Goal: Navigation & Orientation: Find specific page/section

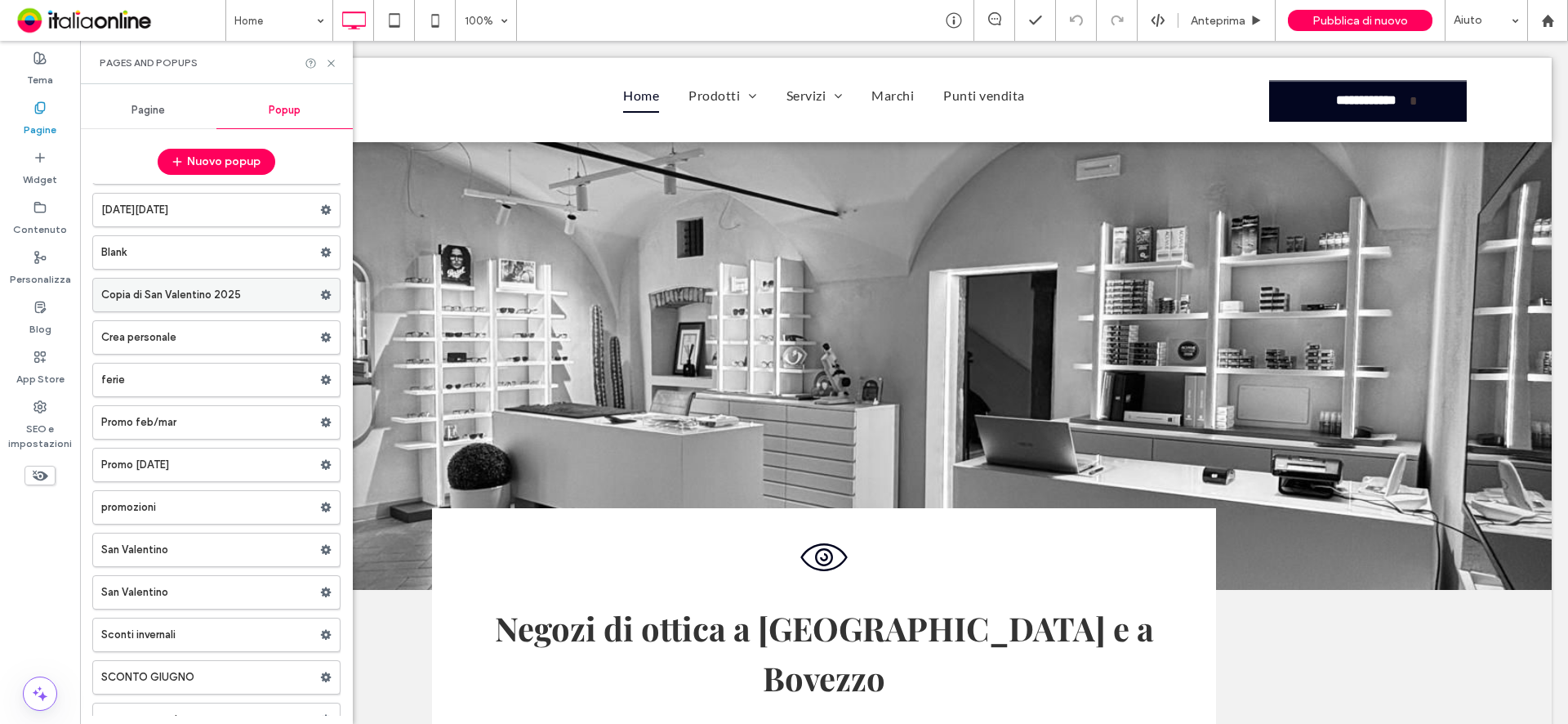
scroll to position [63, 0]
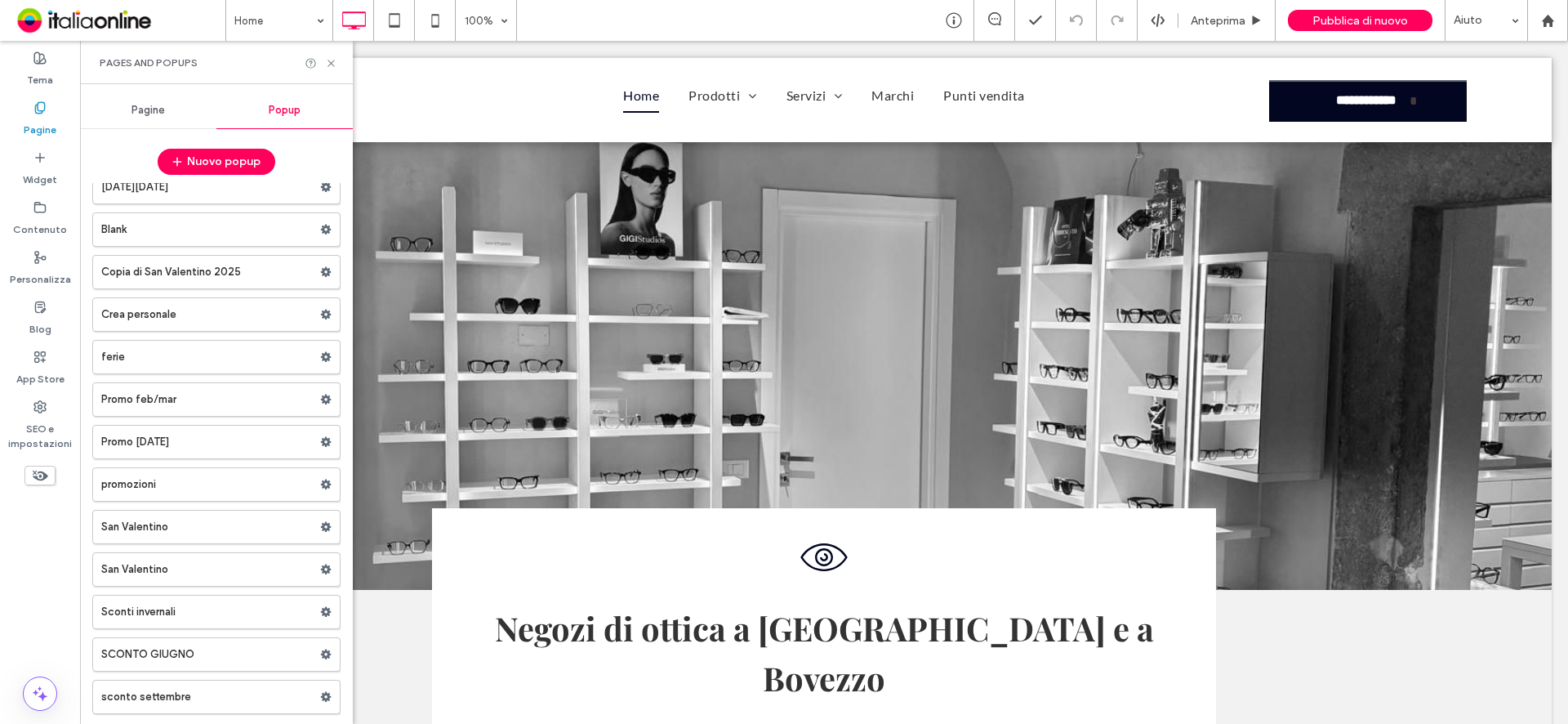
click at [248, 692] on label "sconto settembre" at bounding box center [211, 697] width 219 height 33
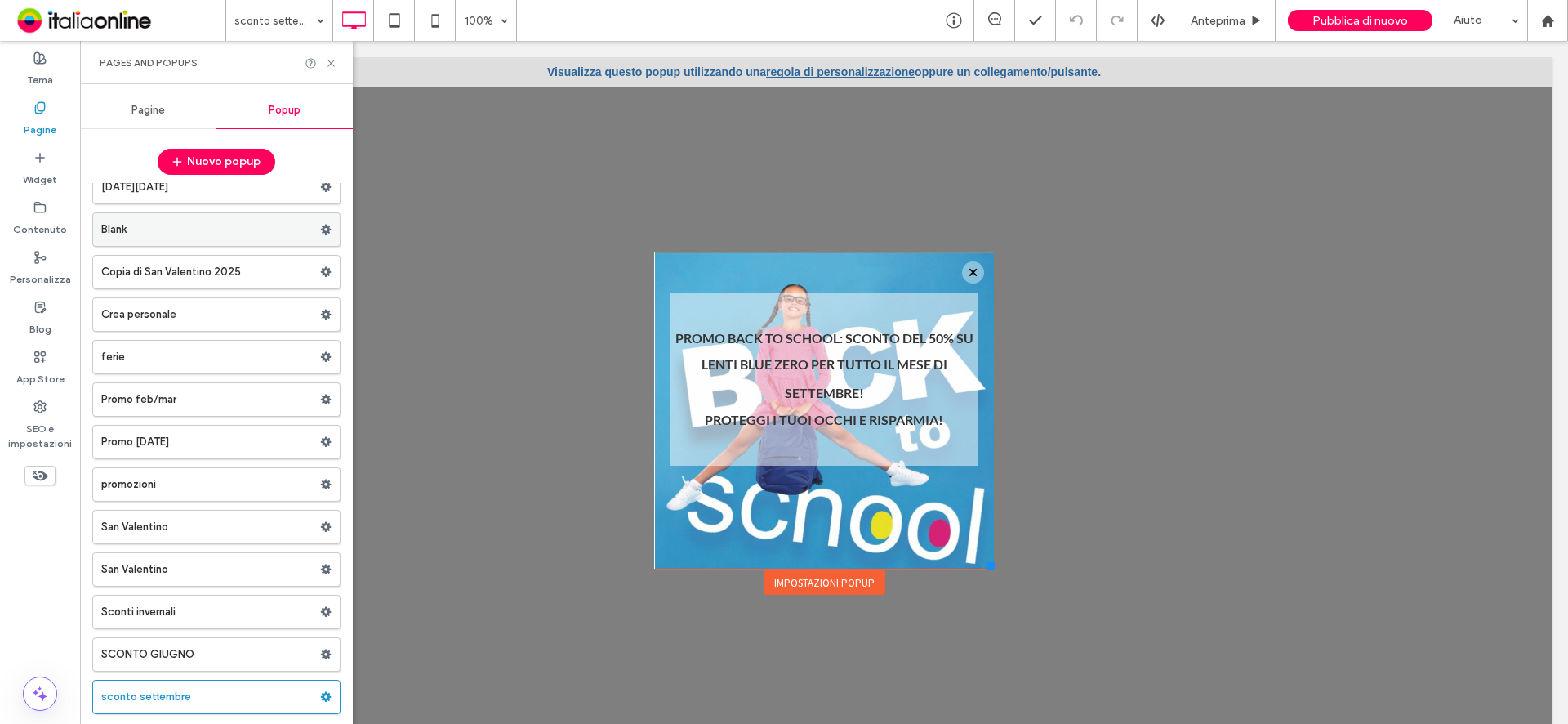
click at [133, 229] on label "Blank" at bounding box center [211, 229] width 219 height 33
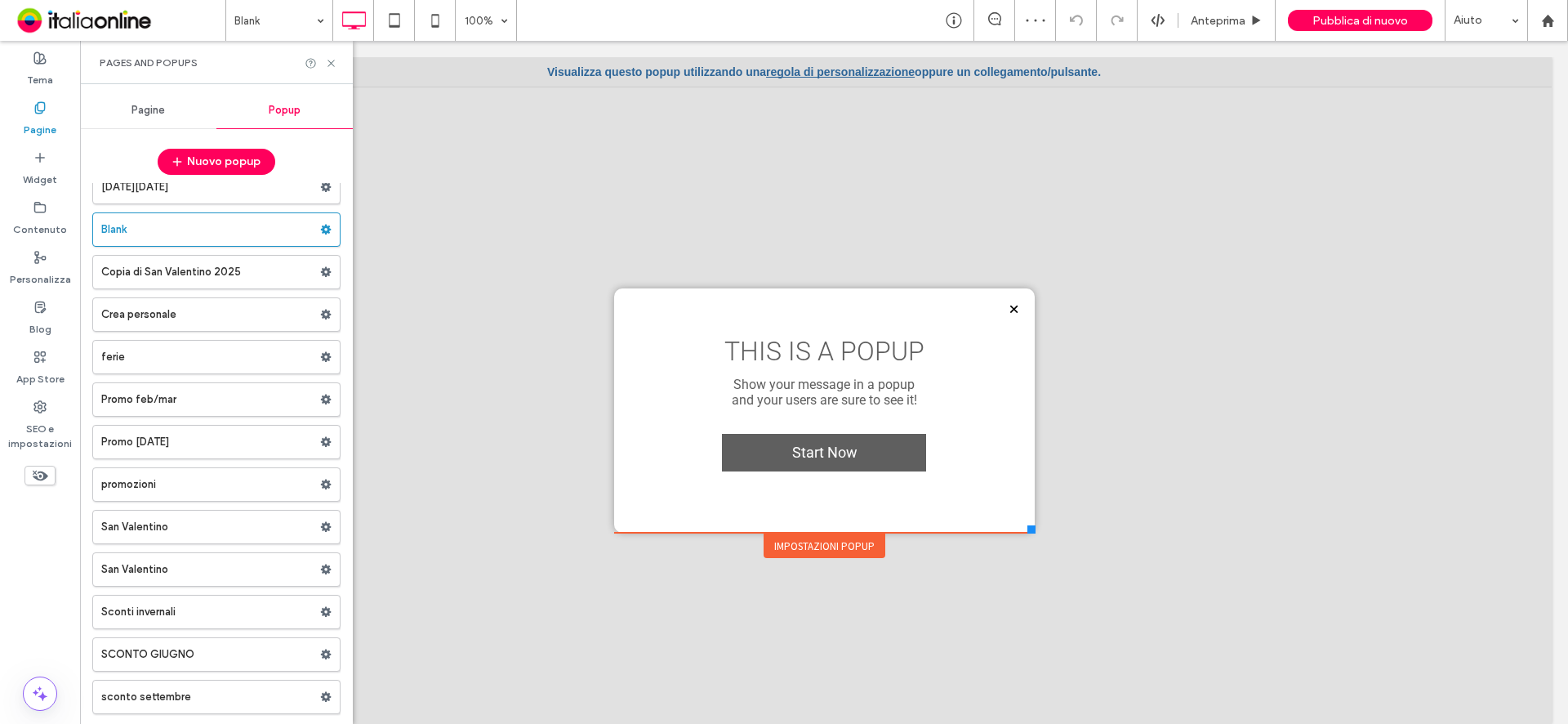
click at [135, 316] on label "Crea personale" at bounding box center [211, 315] width 219 height 33
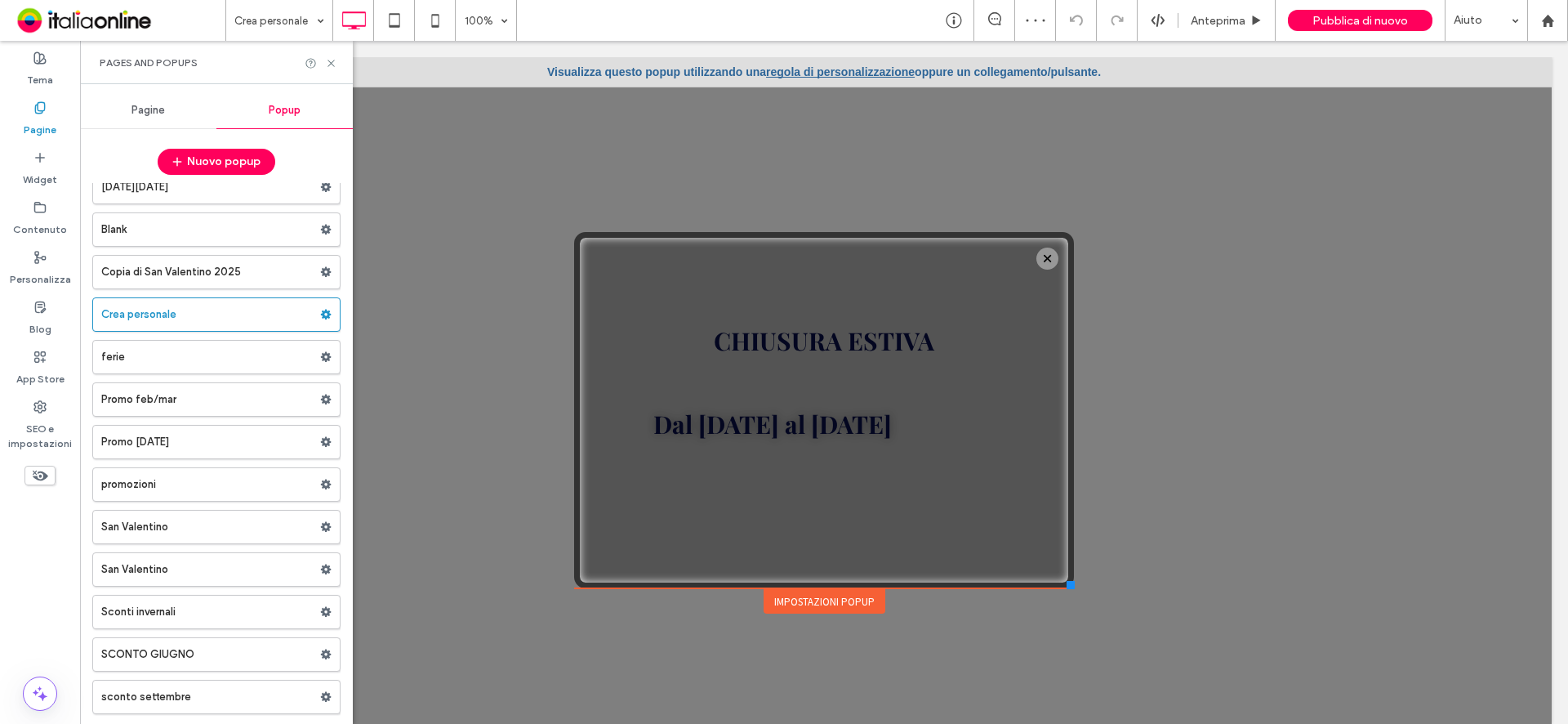
click at [130, 360] on label "ferie" at bounding box center [211, 357] width 219 height 33
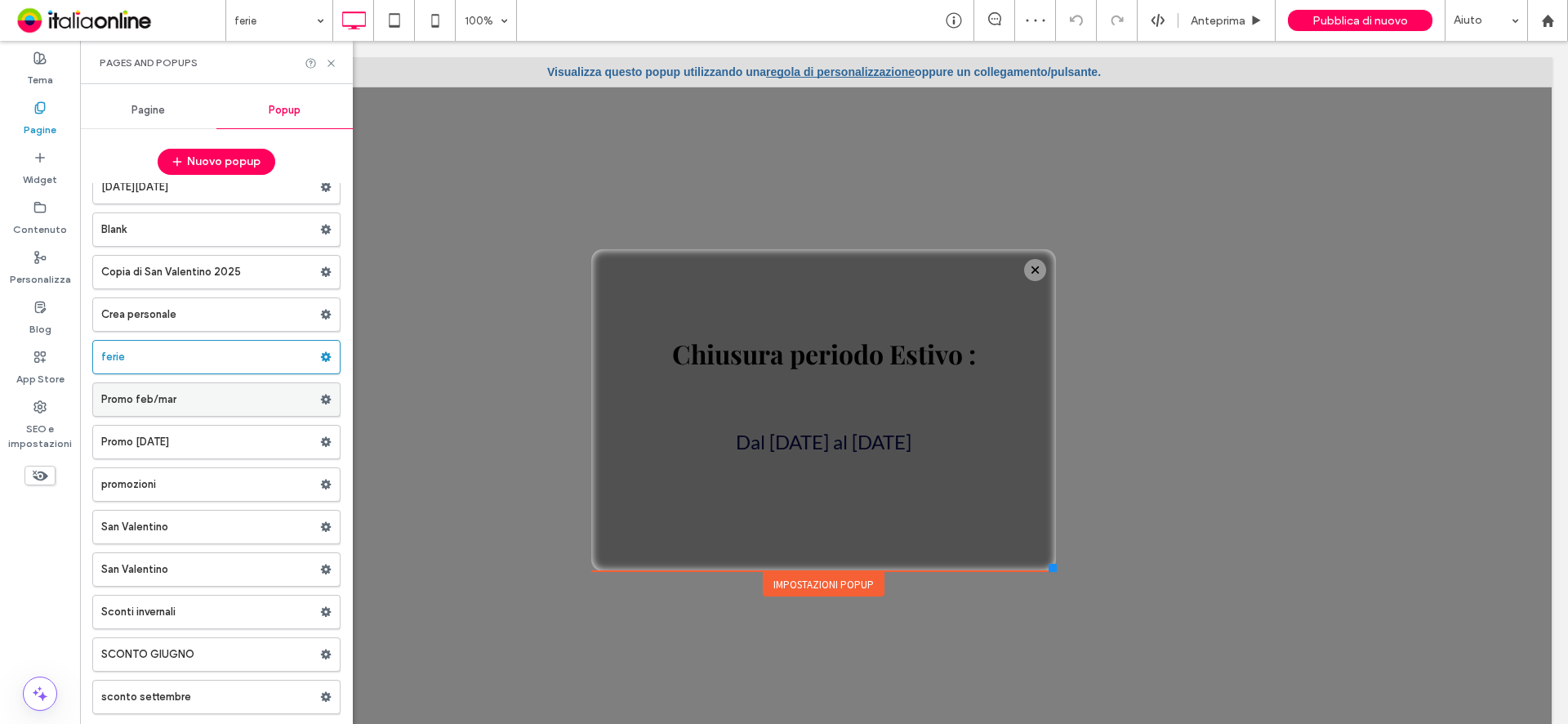
click at [134, 408] on label "Promo feb/mar" at bounding box center [211, 400] width 219 height 33
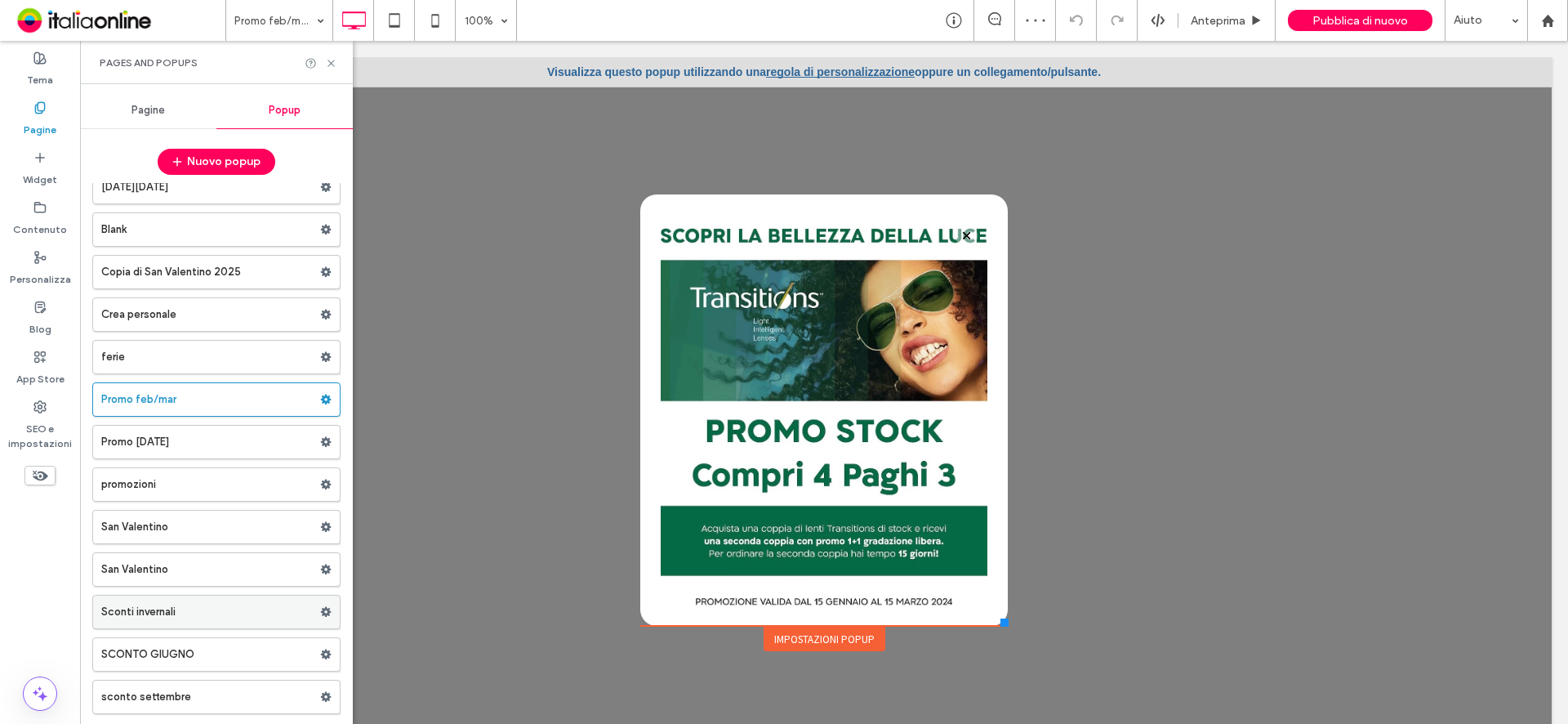
click at [158, 608] on label "Sconti invernali" at bounding box center [211, 612] width 219 height 33
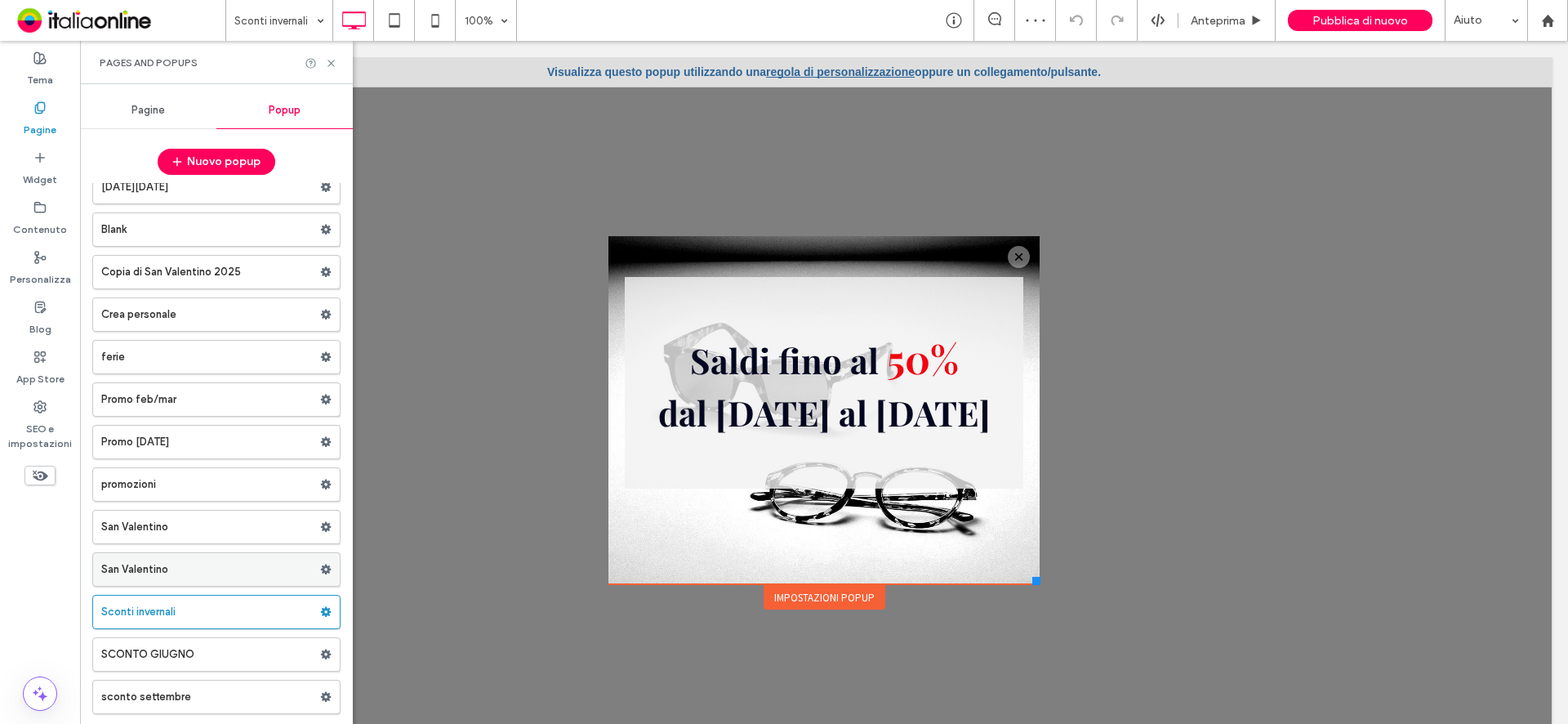
click at [164, 568] on label "San Valentino" at bounding box center [211, 570] width 219 height 33
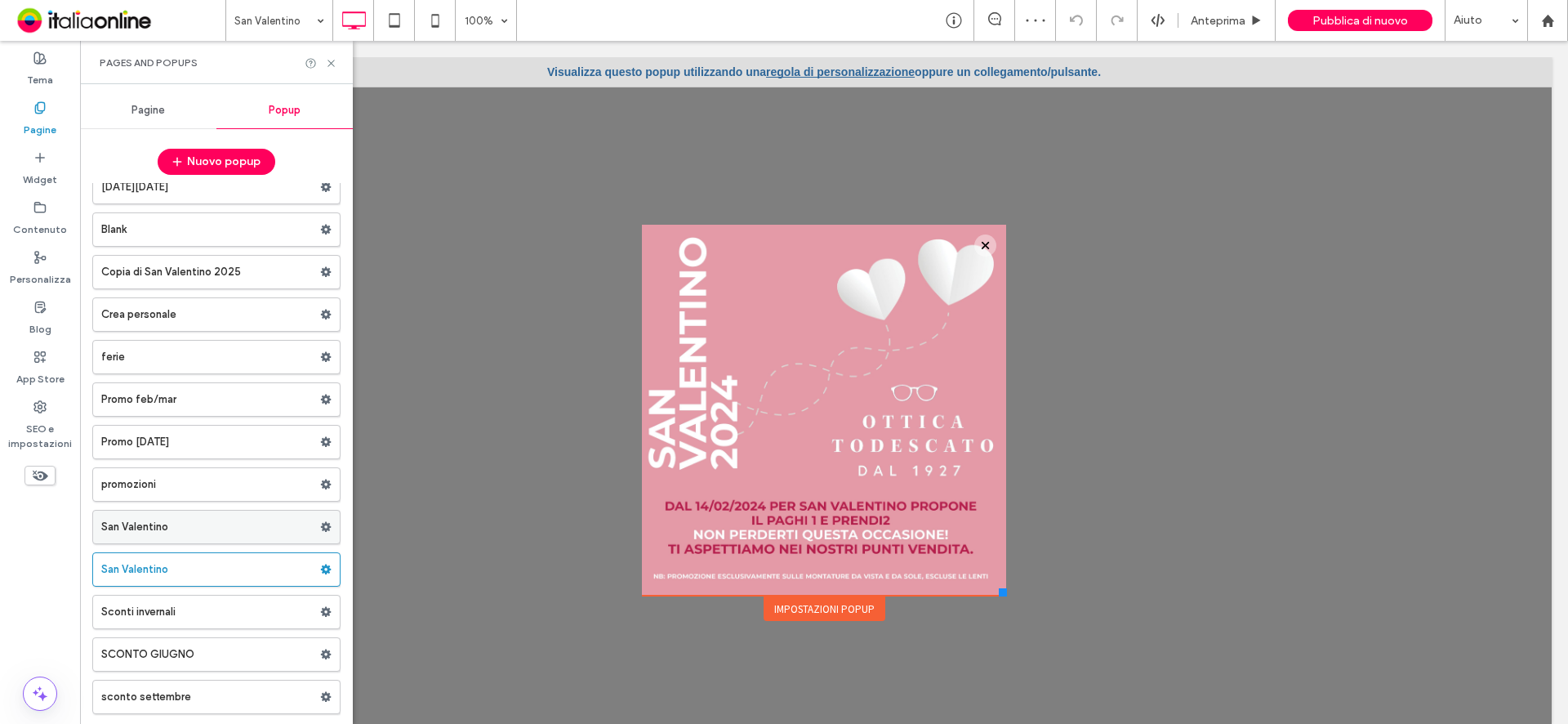
click at [155, 520] on label "San Valentino" at bounding box center [211, 528] width 219 height 33
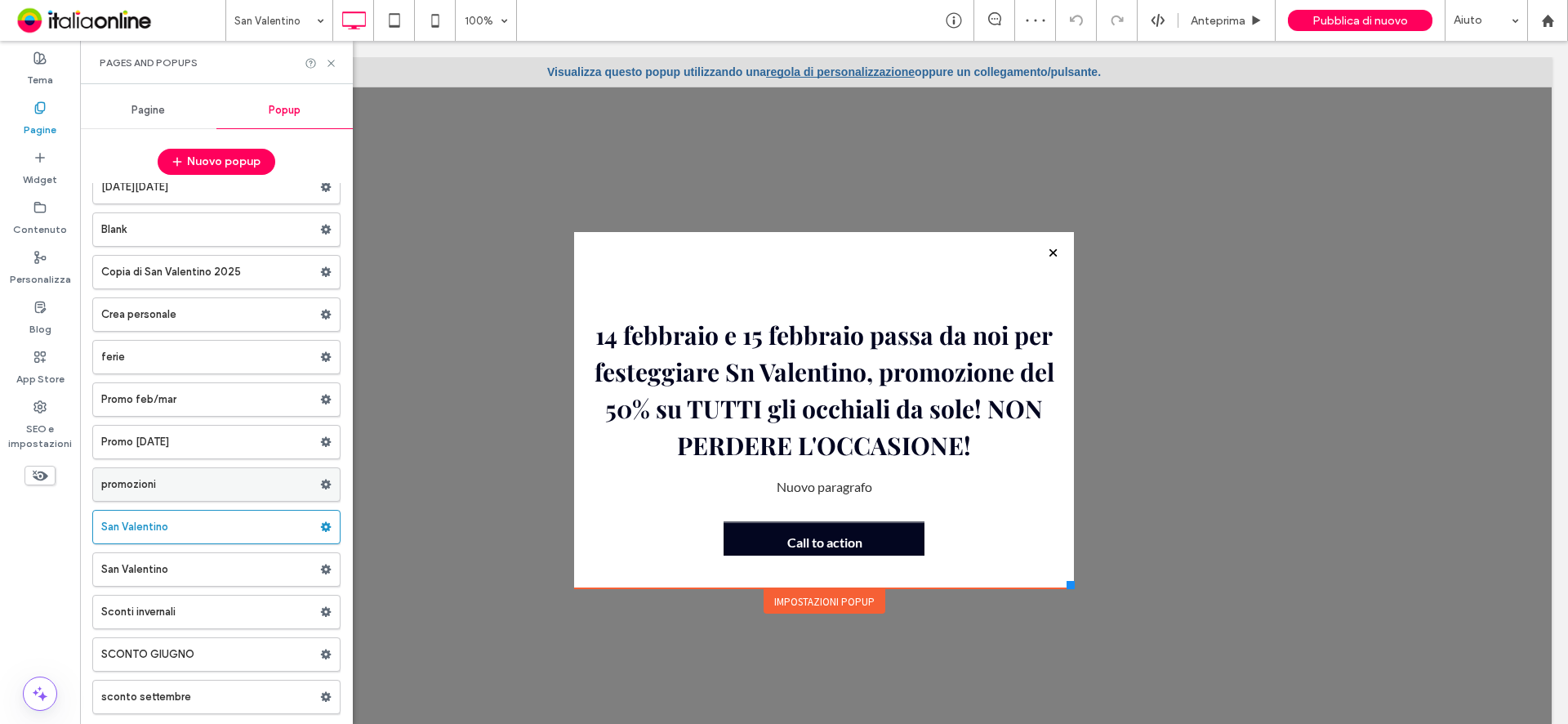
click at [144, 482] on label "promozioni" at bounding box center [211, 485] width 219 height 33
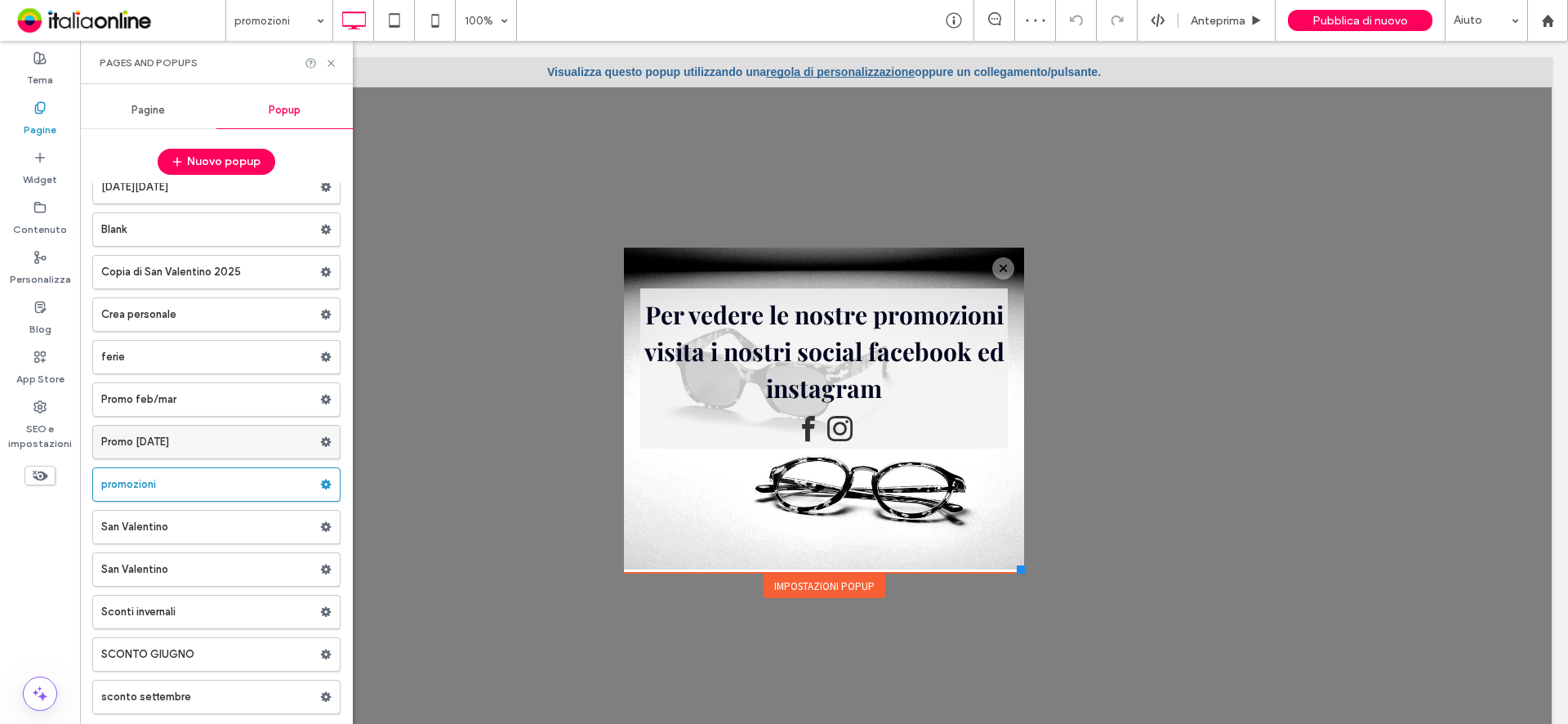
click at [139, 437] on label "Promo [DATE]" at bounding box center [211, 442] width 219 height 33
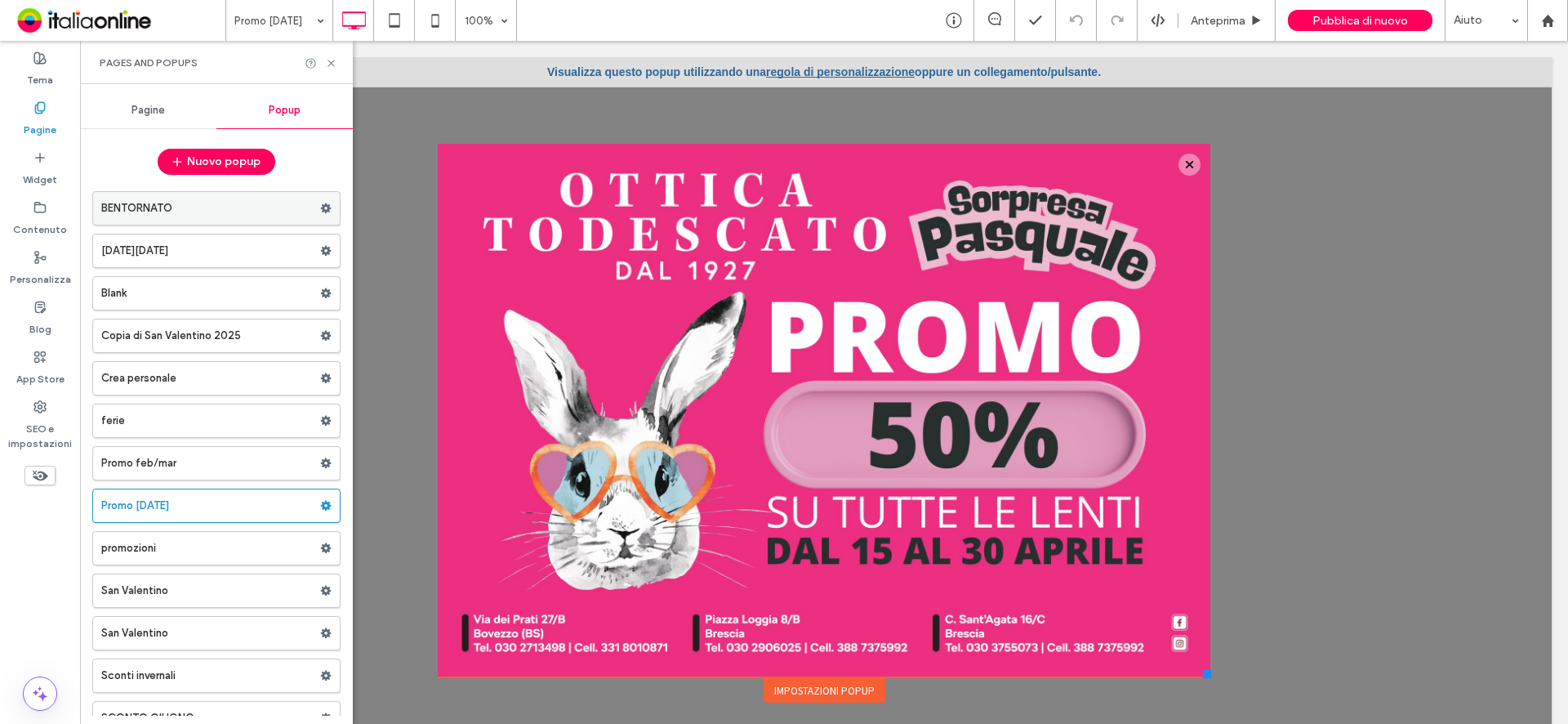
click at [131, 210] on label "BENTORNATO" at bounding box center [211, 209] width 219 height 33
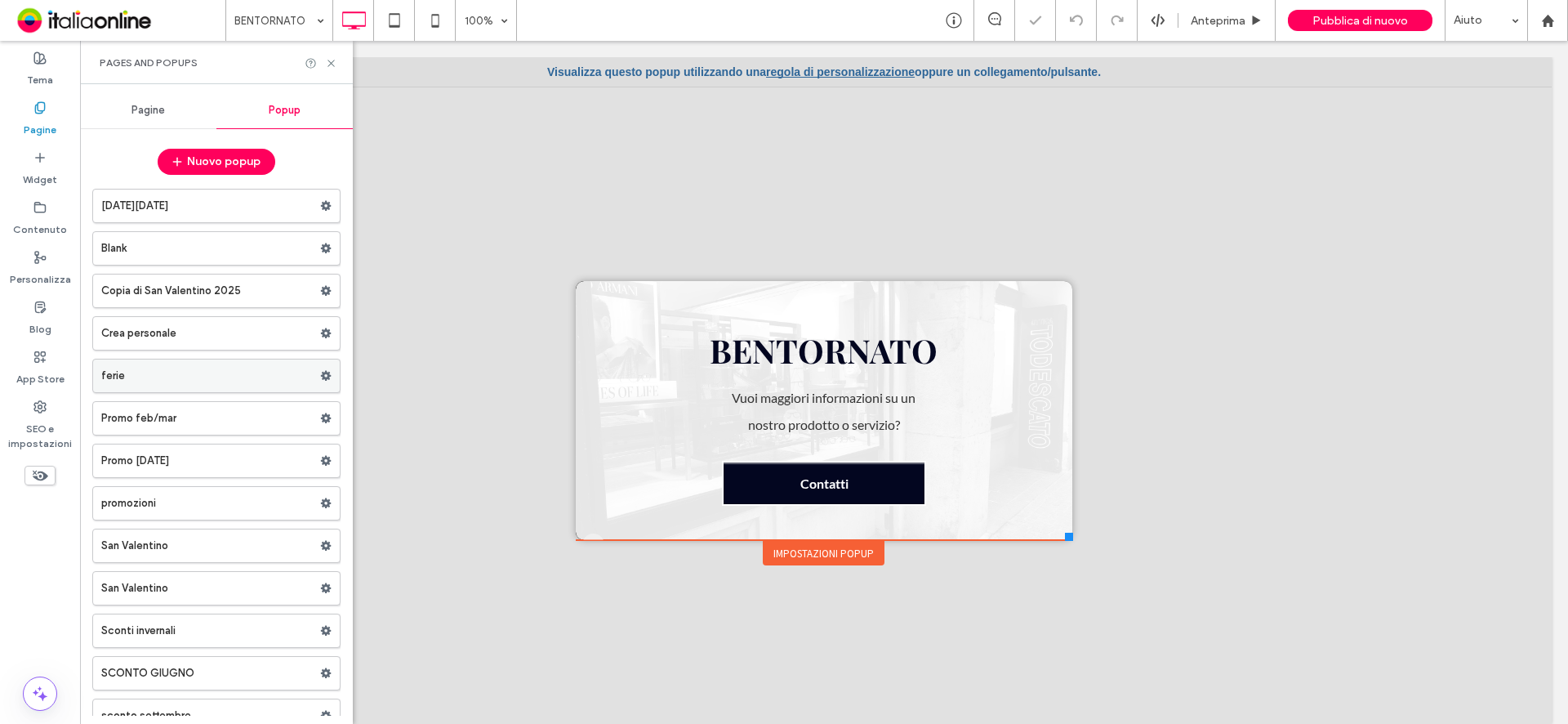
scroll to position [63, 0]
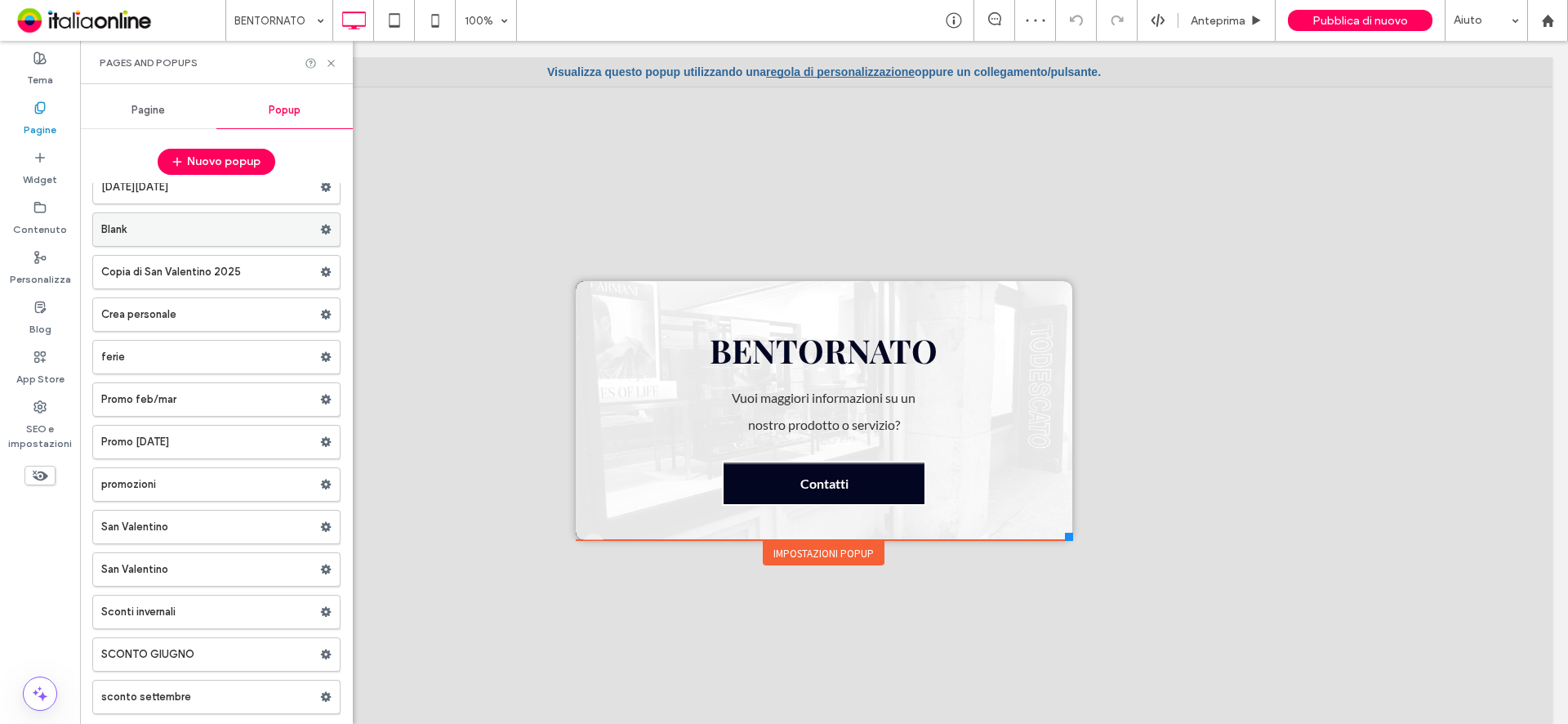
click at [148, 228] on label "Blank" at bounding box center [211, 229] width 219 height 33
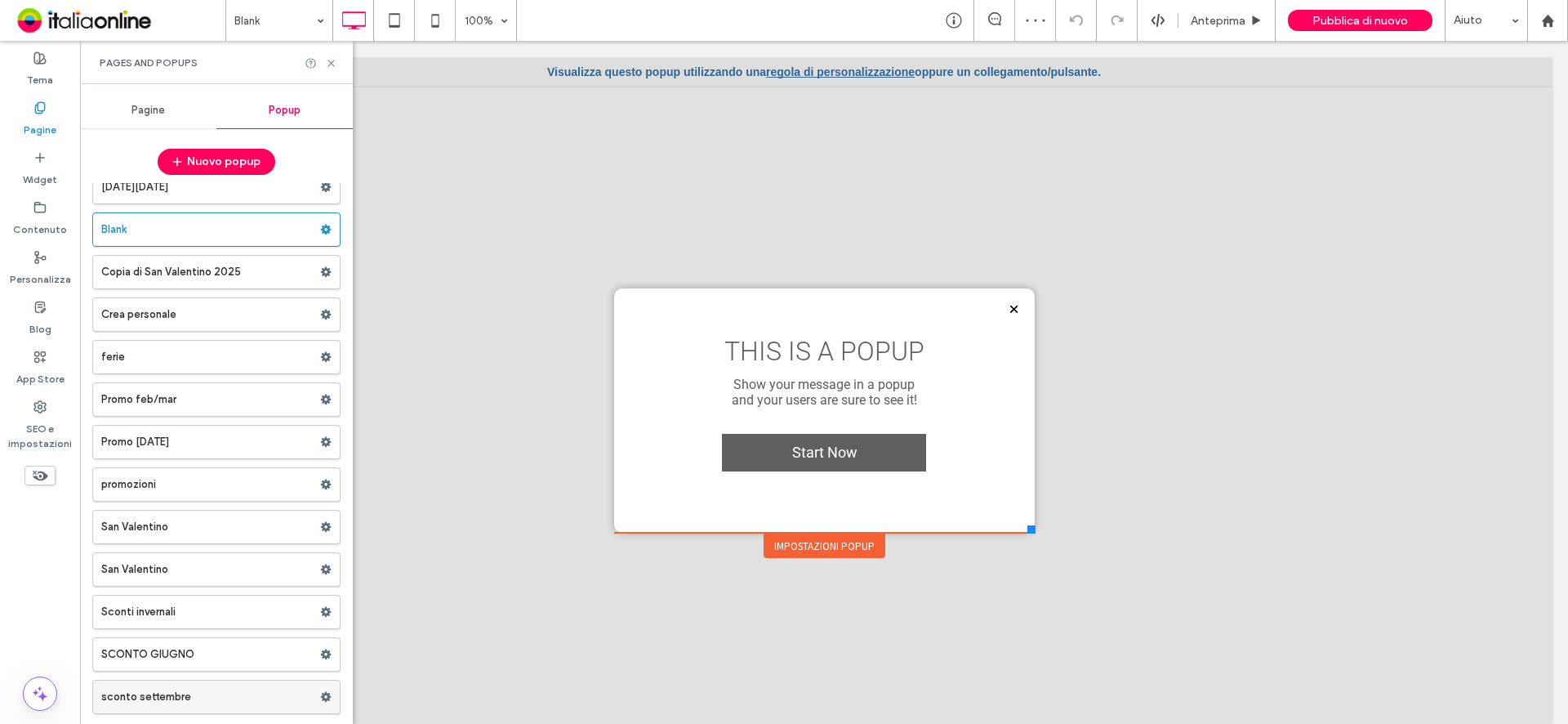
click at [160, 701] on label "sconto settembre" at bounding box center [211, 697] width 219 height 33
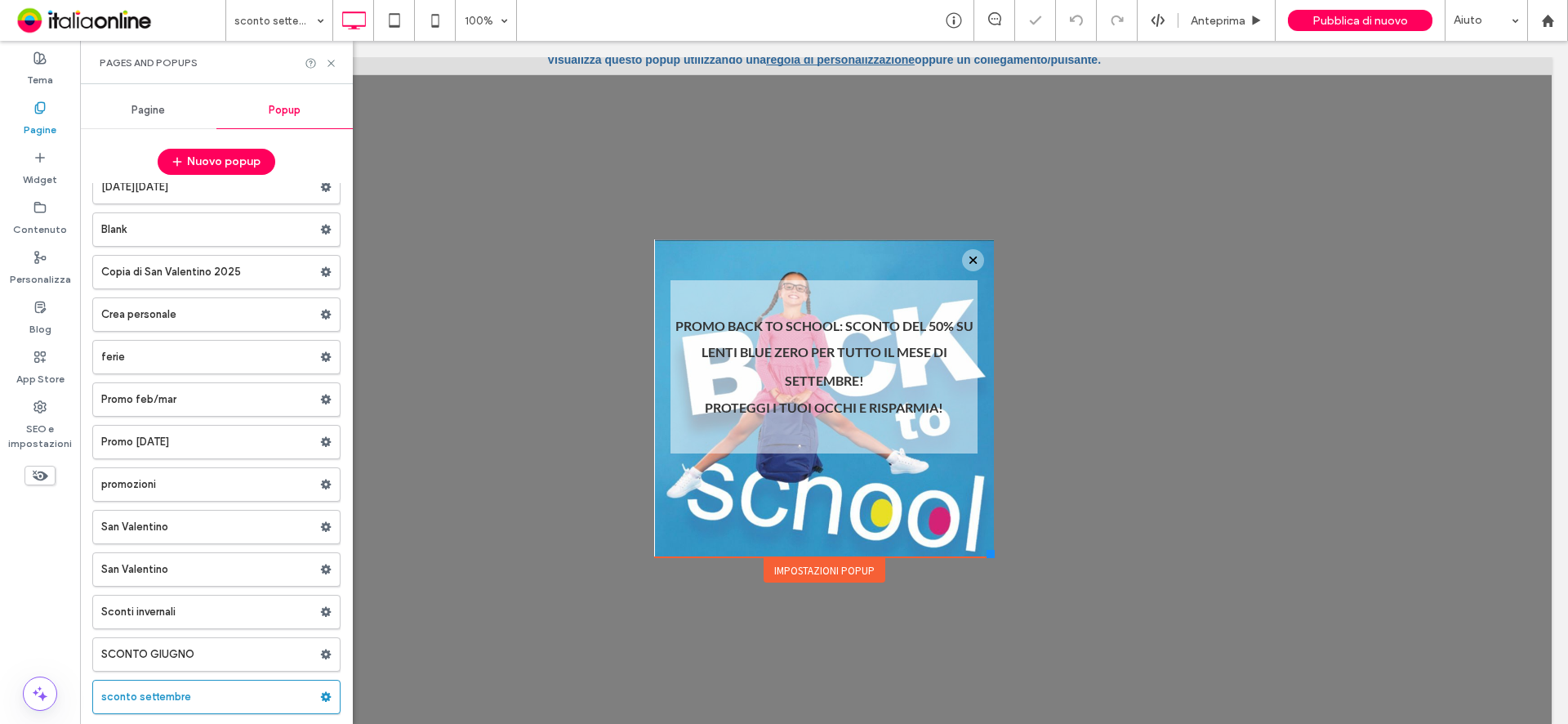
scroll to position [17, 0]
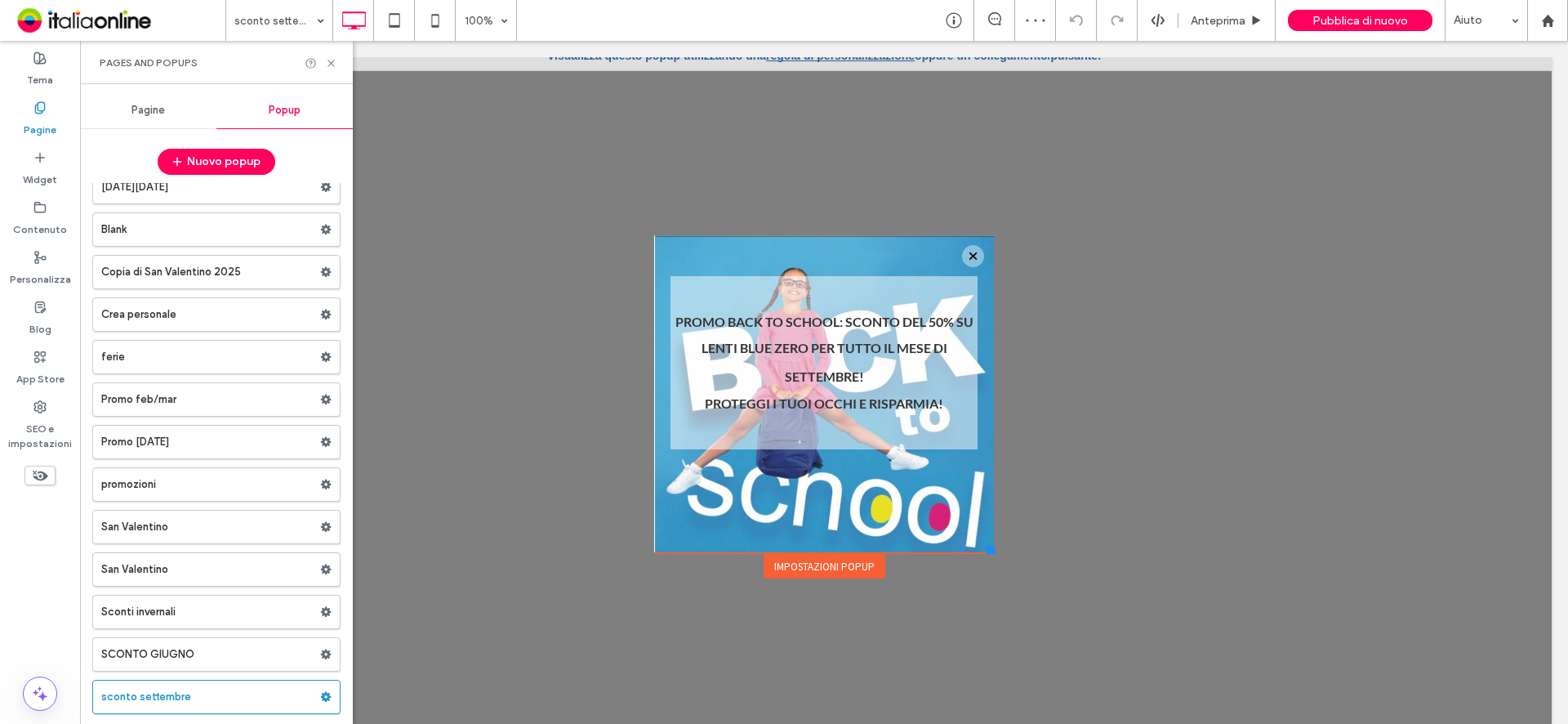
click at [117, 650] on label "SCONTO GIUGNO" at bounding box center [211, 654] width 219 height 33
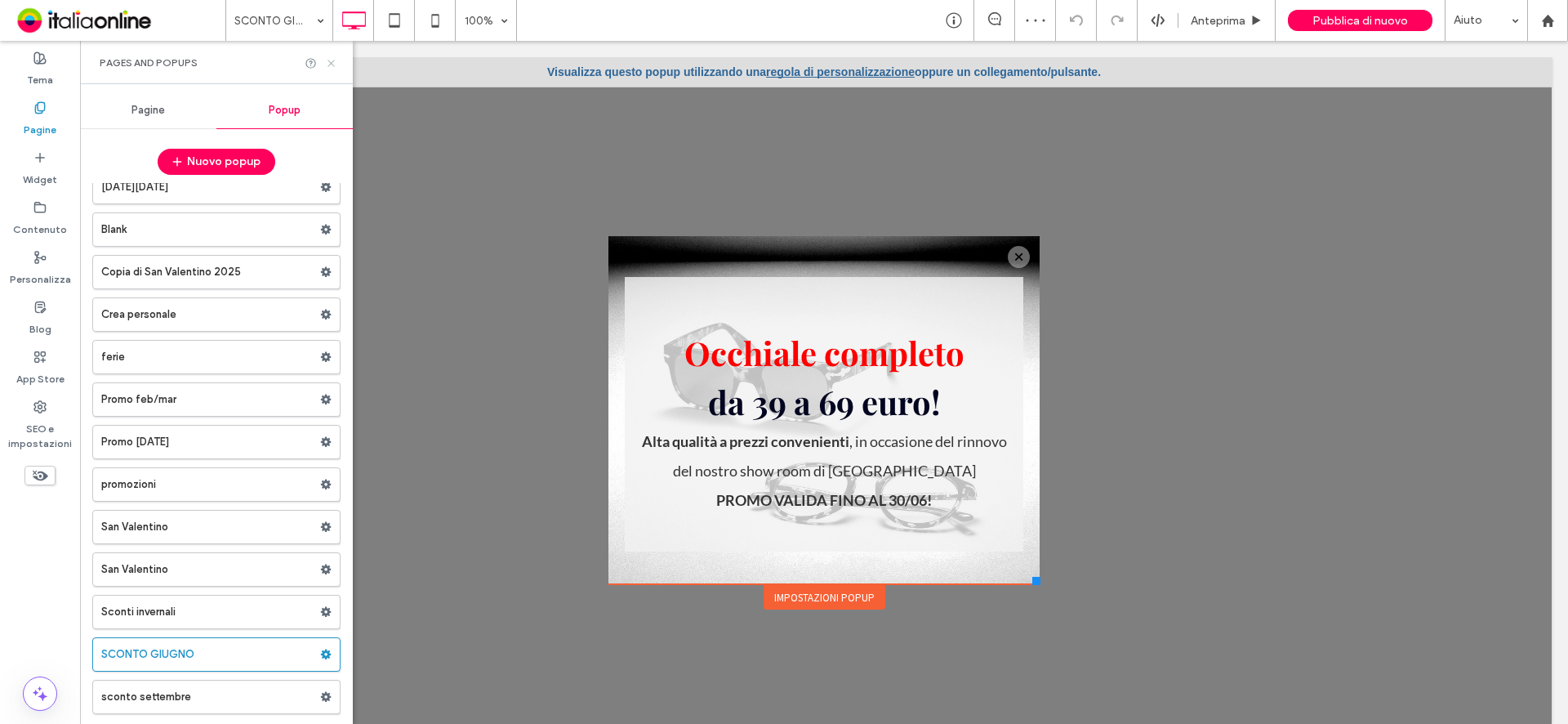
click at [332, 61] on icon at bounding box center [331, 63] width 12 height 12
